Goal: Find specific page/section: Find specific page/section

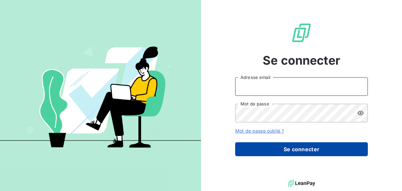
type input "nesrine@monga.io"
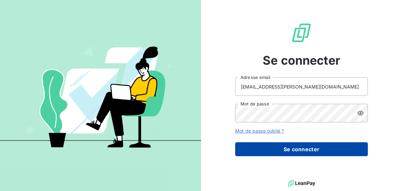
click at [255, 151] on button "Se connecter" at bounding box center [301, 149] width 133 height 14
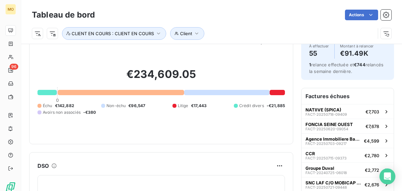
scroll to position [14, 0]
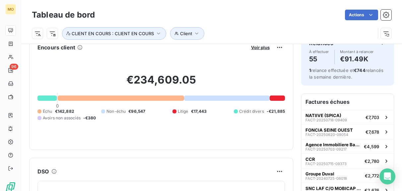
click at [261, 50] on button "Voir plus" at bounding box center [260, 47] width 23 height 6
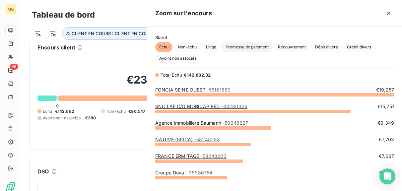
scroll to position [97, 255]
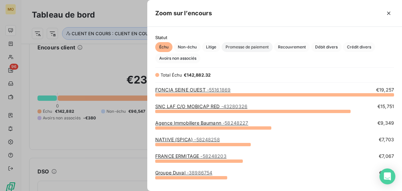
click at [261, 48] on span "Promesse de paiement" at bounding box center [247, 47] width 51 height 10
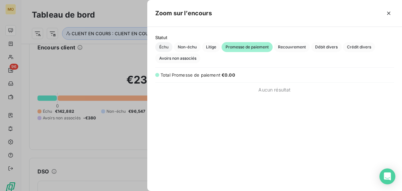
click at [164, 44] on span "Échu" at bounding box center [163, 47] width 17 height 10
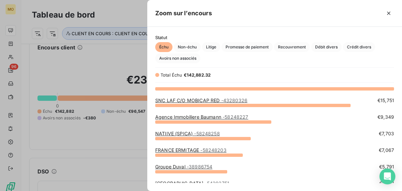
scroll to position [7, 0]
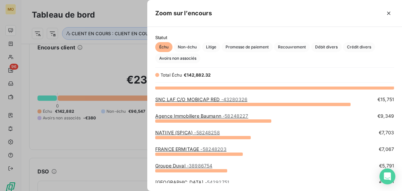
click at [170, 117] on link "Agence Immobiliere Baumann - 58248227" at bounding box center [201, 116] width 93 height 6
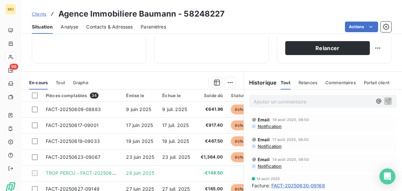
scroll to position [134, 0]
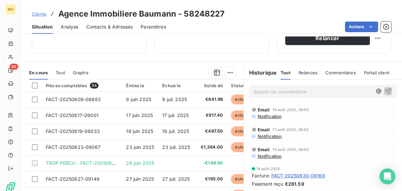
click at [92, 30] on span "Contacts & Adresses" at bounding box center [109, 27] width 46 height 7
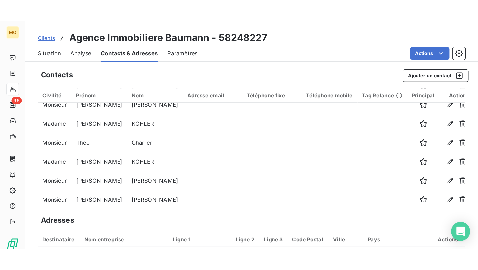
scroll to position [0, 0]
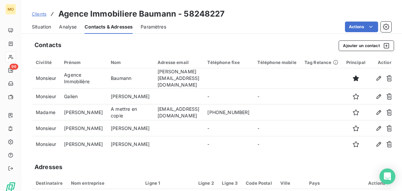
click at [46, 23] on div "Situation" at bounding box center [41, 27] width 19 height 14
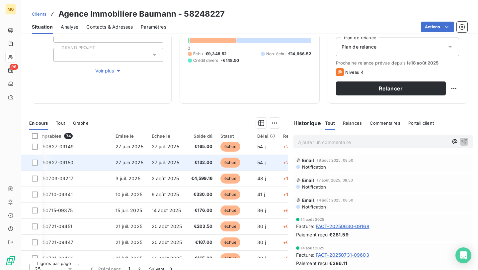
scroll to position [84, 26]
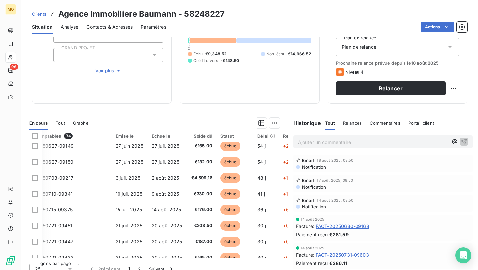
click at [307, 136] on div "Ajouter un commentaire ﻿" at bounding box center [382, 141] width 179 height 13
click at [309, 142] on p "Ajouter un commentaire ﻿" at bounding box center [373, 142] width 150 height 8
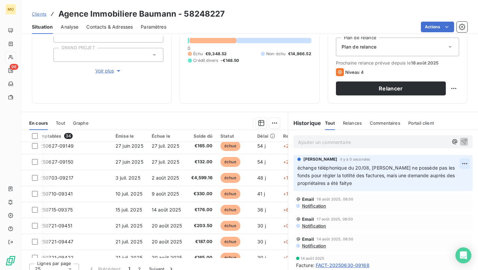
click at [402, 165] on html "MO 96 Clients Agence Immobiliere Baumann - 58248227 Situation Analyse Contacts …" at bounding box center [239, 135] width 478 height 270
click at [402, 174] on div "Editer" at bounding box center [448, 178] width 37 height 11
click at [349, 185] on span "échange téléphonique du 20/08, [PERSON_NAME] ne possède pas les fonds pour régl…" at bounding box center [376, 175] width 159 height 21
click at [402, 163] on html "MO 96 Clients Agence Immobiliere Baumann - 58248227 Situation Analyse Contacts …" at bounding box center [239, 135] width 478 height 270
click at [402, 176] on div "Editer" at bounding box center [448, 178] width 37 height 11
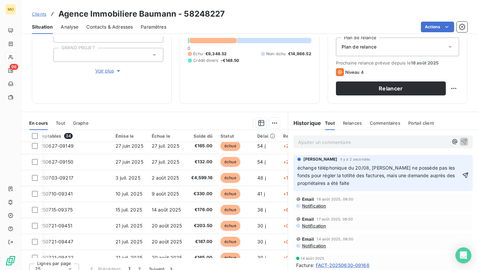
click at [331, 174] on span "échange téléphonique du 20/08, [PERSON_NAME] ne possède pas les fonds pour régl…" at bounding box center [376, 175] width 159 height 21
click at [335, 175] on span "échange téléphonique du 20/08, [PERSON_NAME] ne possède pas les fonds pour régl…" at bounding box center [376, 175] width 159 height 21
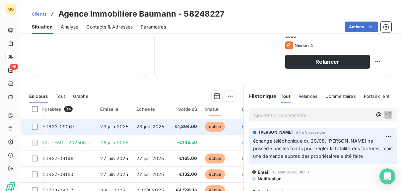
scroll to position [87, 26]
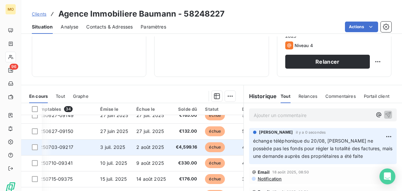
click at [147, 142] on td "2 août 2025" at bounding box center [151, 147] width 39 height 16
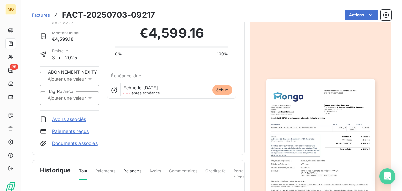
scroll to position [25, 0]
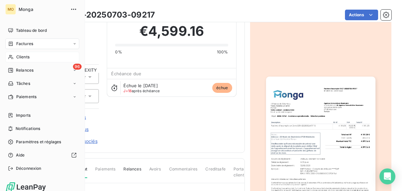
click at [14, 55] on div "Clients" at bounding box center [42, 57] width 74 height 11
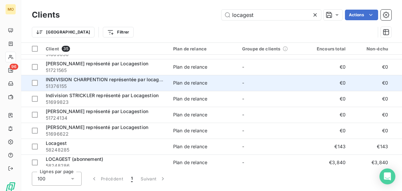
scroll to position [13, 0]
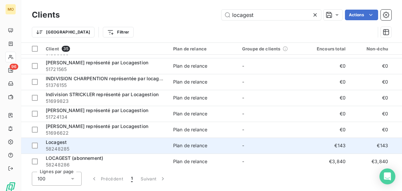
type input "locagest"
click at [129, 148] on span "58248285" at bounding box center [105, 149] width 119 height 7
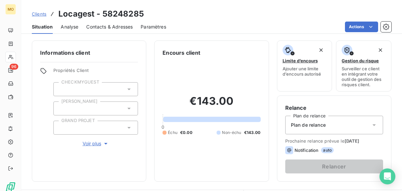
scroll to position [108, 0]
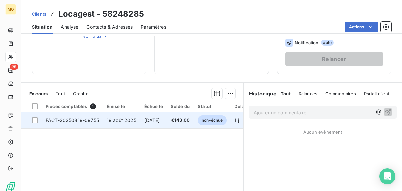
click at [116, 122] on span "19 août 2025" at bounding box center [122, 120] width 30 height 6
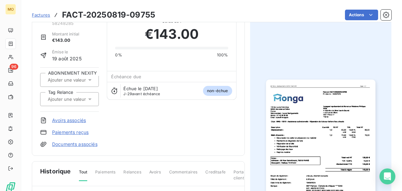
scroll to position [23, 0]
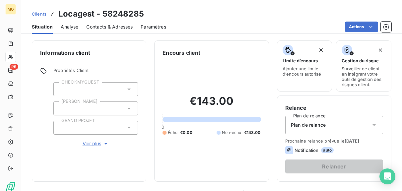
click at [39, 15] on span "Clients" at bounding box center [39, 13] width 15 height 5
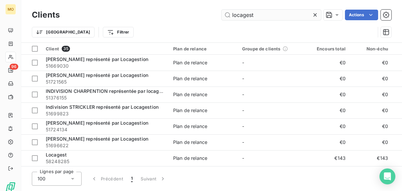
click at [274, 16] on input "locagest" at bounding box center [272, 15] width 100 height 11
click at [274, 15] on input "locagest" at bounding box center [272, 15] width 100 height 11
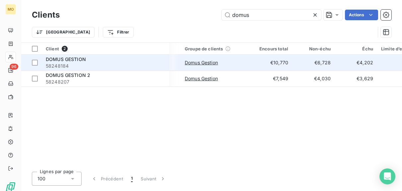
scroll to position [0, 61]
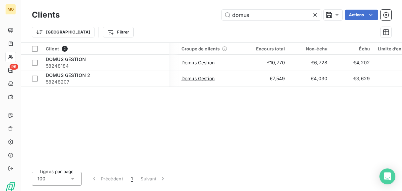
type input "domus"
